Goal: Navigation & Orientation: Understand site structure

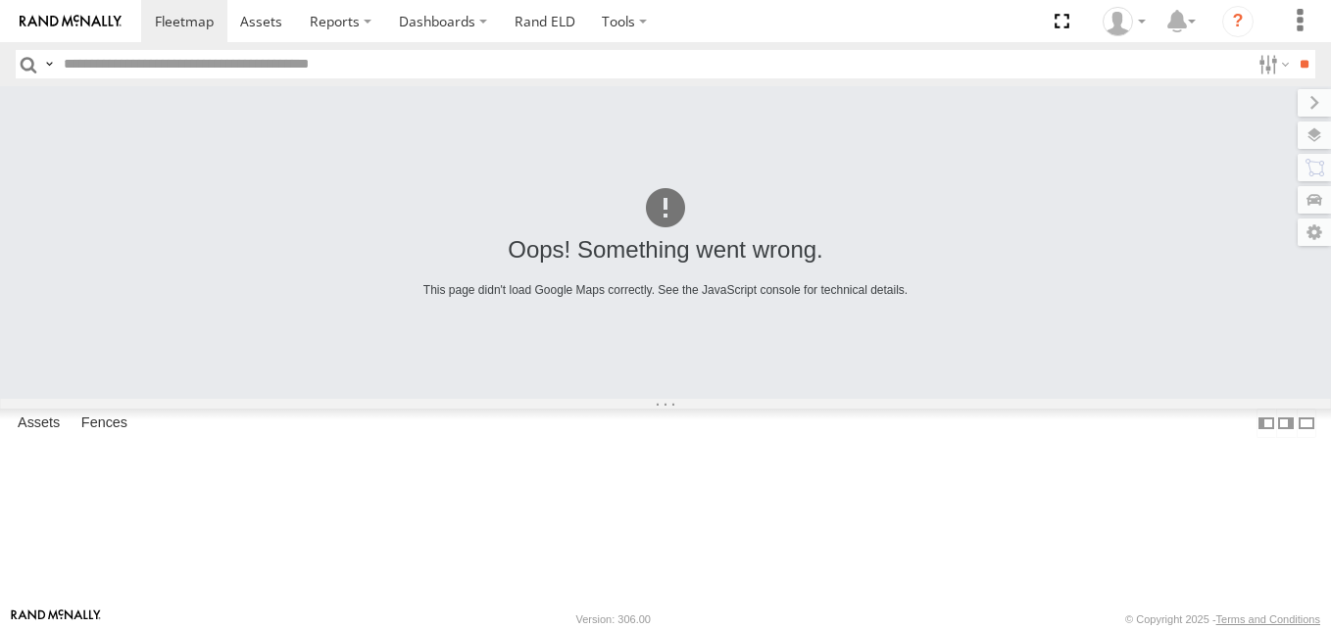
click at [0, 0] on span at bounding box center [0, 0] width 0 height 0
click at [205, 27] on span at bounding box center [184, 21] width 59 height 19
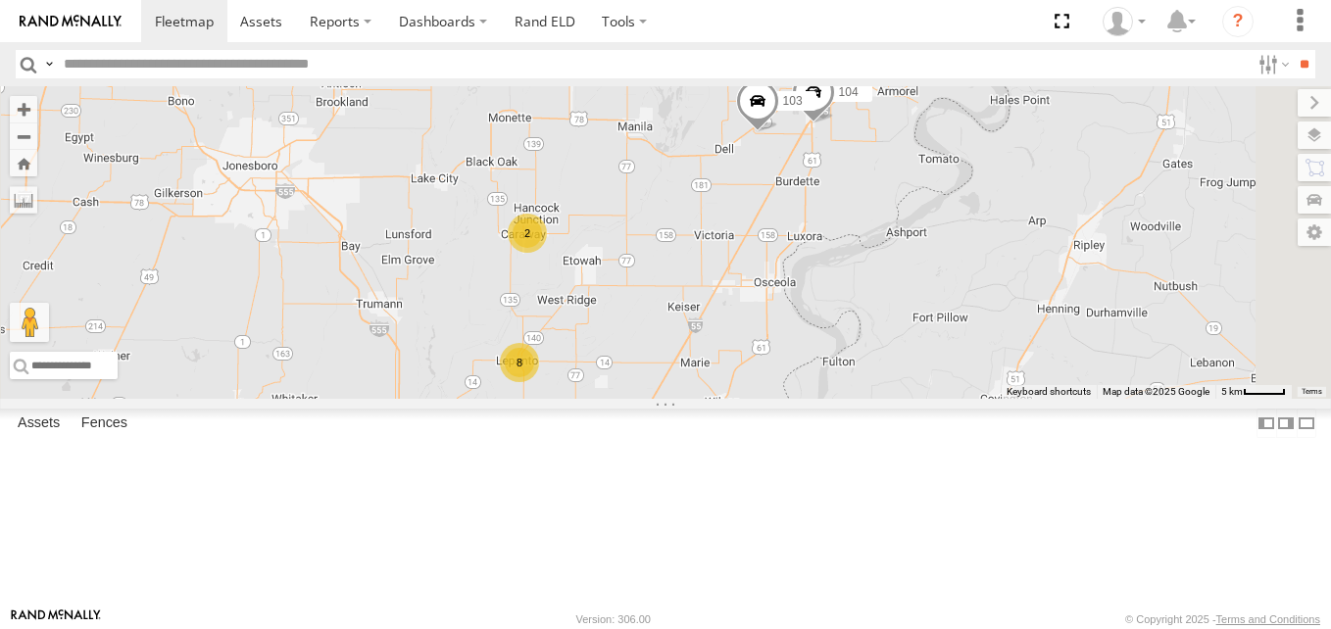
click at [0, 0] on span at bounding box center [0, 0] width 0 height 0
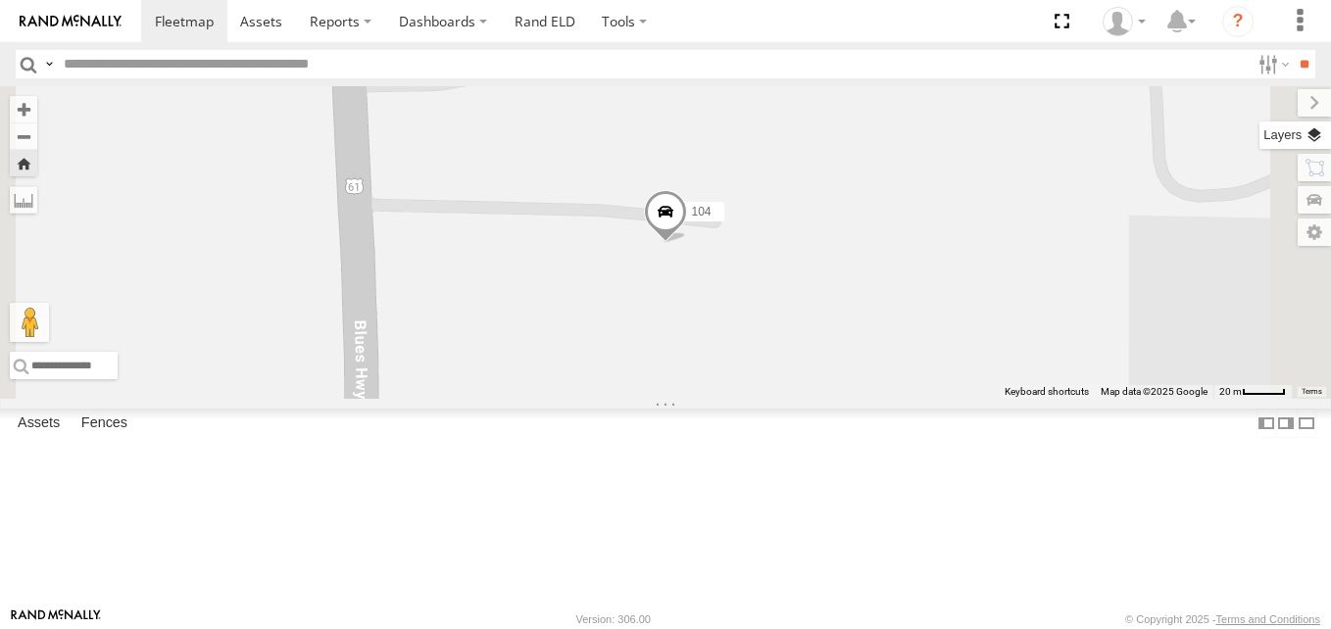
click at [1314, 131] on label at bounding box center [1295, 135] width 72 height 27
click at [0, 0] on span "Basemaps" at bounding box center [0, 0] width 0 height 0
click at [0, 0] on span "Satellite + Roadmap" at bounding box center [0, 0] width 0 height 0
